Goal: Information Seeking & Learning: Learn about a topic

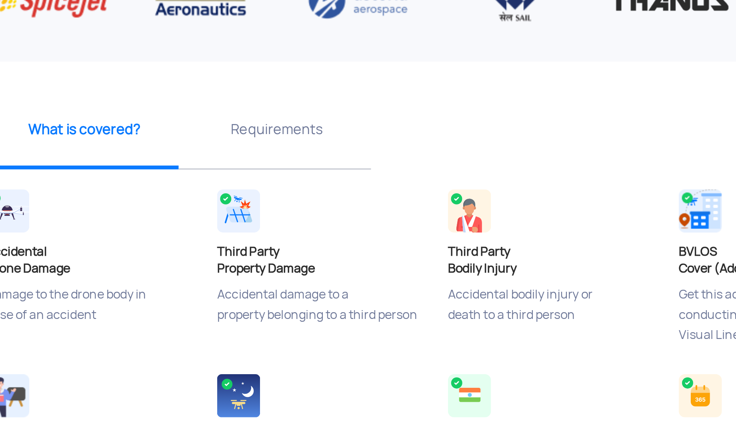
scroll to position [50, 0]
click at [303, 272] on p "Requirements" at bounding box center [285, 269] width 94 height 10
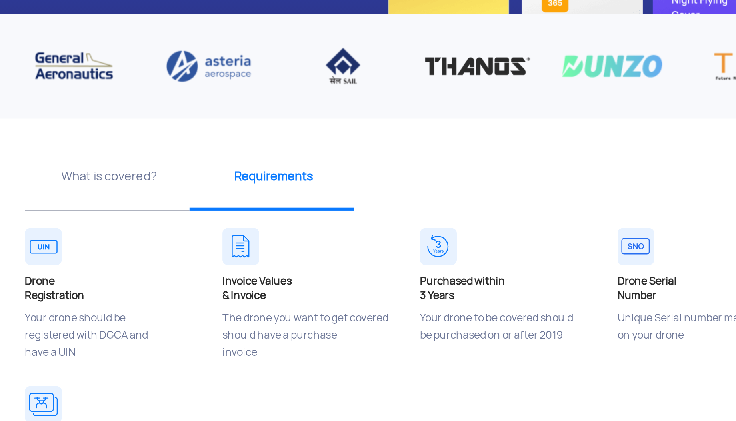
scroll to position [46, 0]
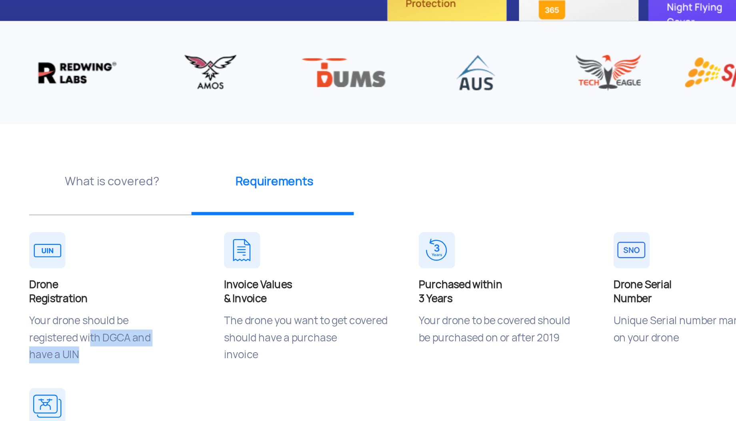
drag, startPoint x: 169, startPoint y: 382, endPoint x: 173, endPoint y: 374, distance: 8.9
click at [173, 374] on p "Your drone should be registered with DGCA and have a UIN" at bounding box center [188, 374] width 108 height 40
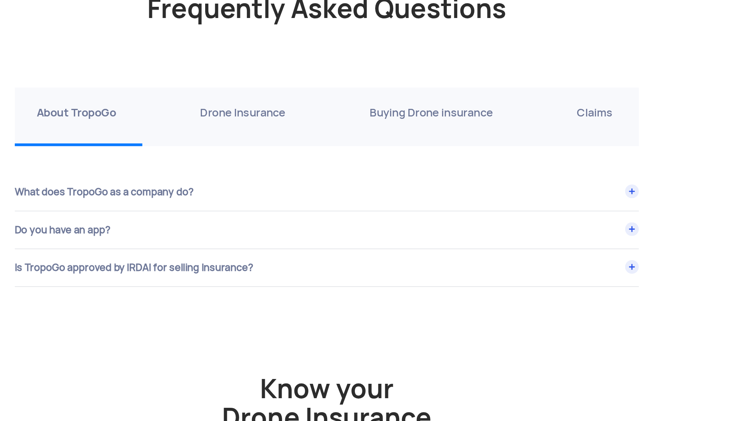
scroll to position [2754, 0]
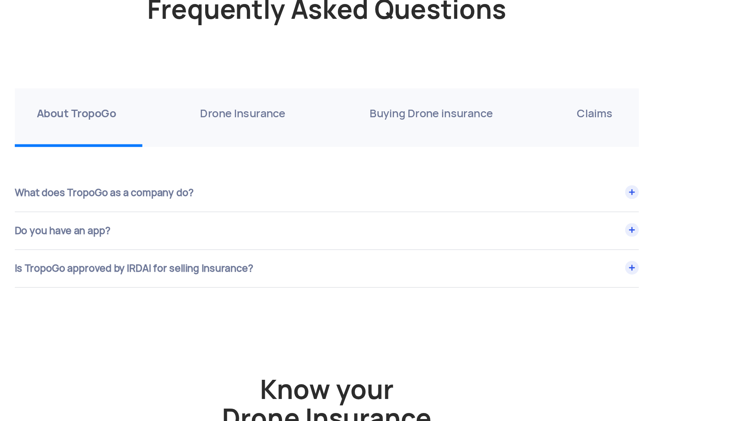
click at [321, 89] on div "Drone Insurance" at bounding box center [309, 85] width 98 height 43
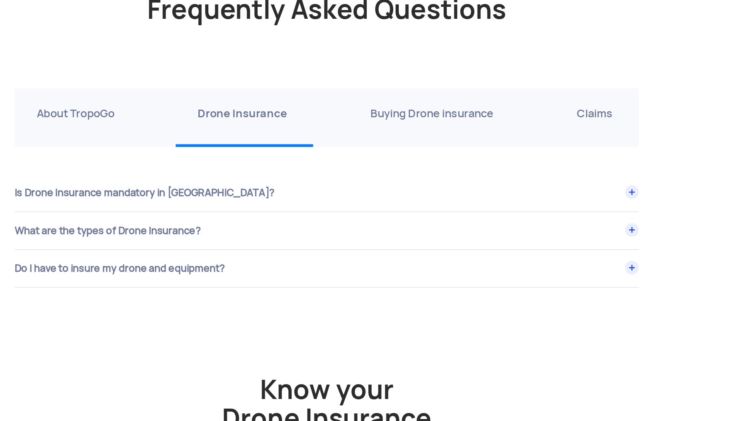
drag, startPoint x: 321, startPoint y: 89, endPoint x: 425, endPoint y: 90, distance: 103.6
click at [425, 90] on div "About TropoGo Drone Insurance Buying Drone insurance Claims" at bounding box center [368, 85] width 456 height 43
click at [425, 90] on div "Buying Drone insurance" at bounding box center [446, 85] width 125 height 43
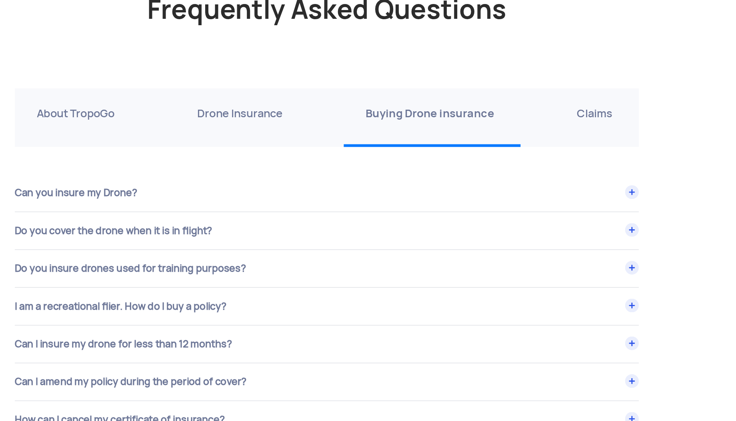
click at [575, 82] on p "Claims" at bounding box center [564, 82] width 26 height 13
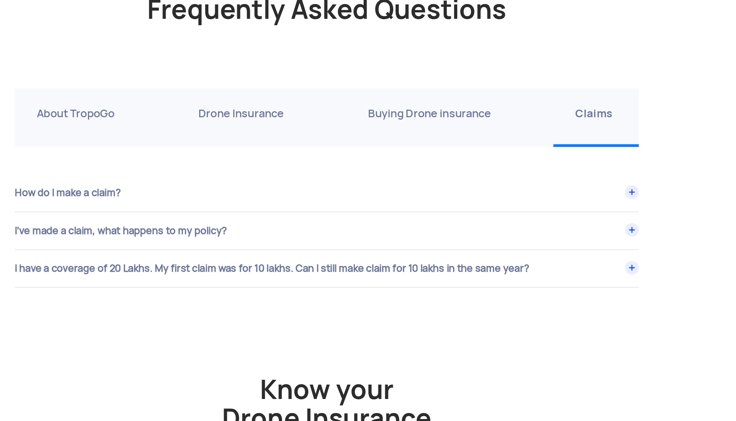
click at [472, 87] on p "Buying Drone insurance" at bounding box center [443, 82] width 90 height 13
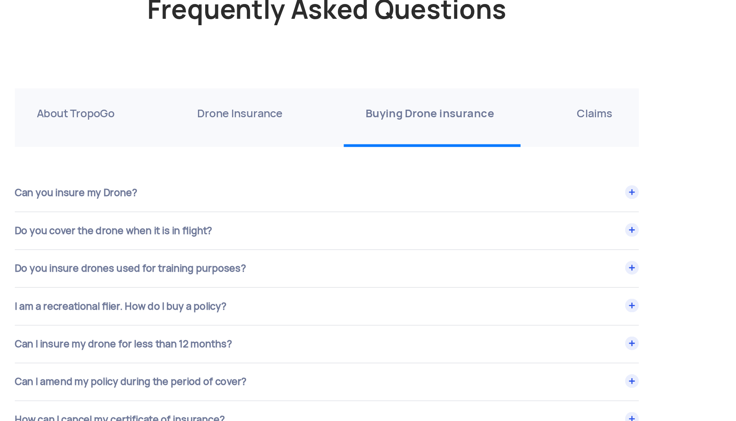
click at [315, 96] on div "Drone Insurance" at bounding box center [306, 85] width 98 height 43
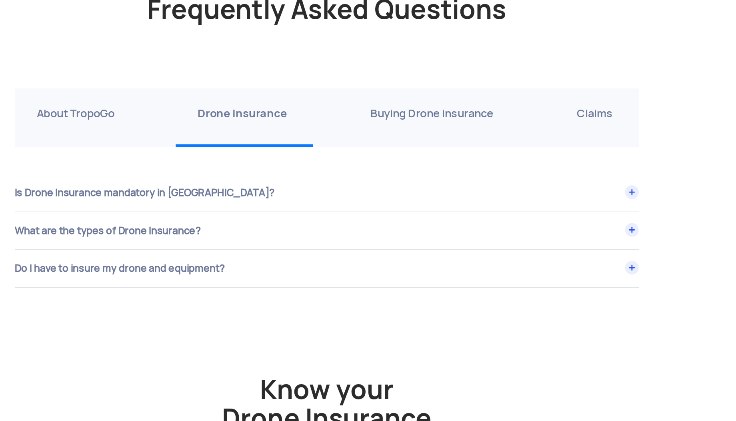
click at [177, 90] on div "About TropoGo" at bounding box center [186, 85] width 92 height 43
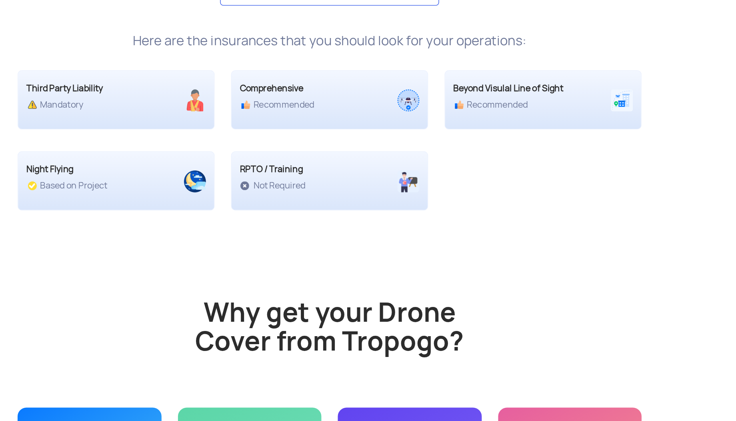
scroll to position [1496, 0]
